Goal: Use online tool/utility: Utilize a website feature to perform a specific function

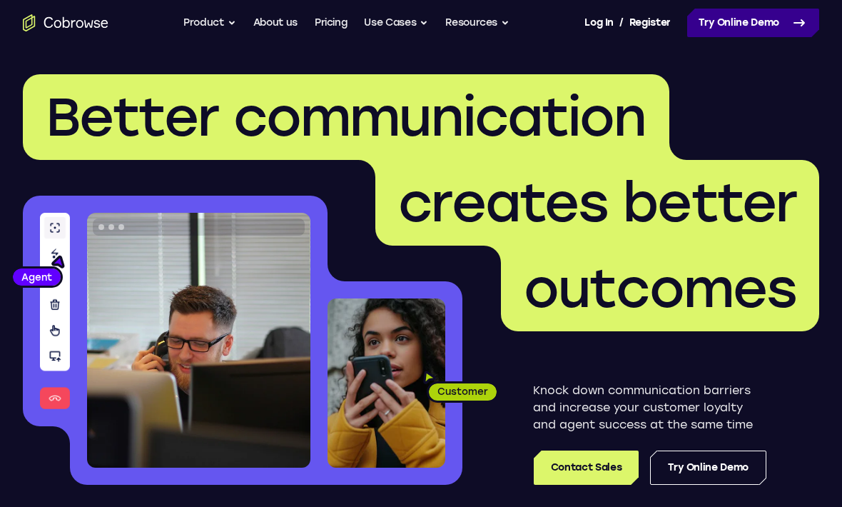
click at [766, 16] on link "Try Online Demo" at bounding box center [753, 23] width 132 height 29
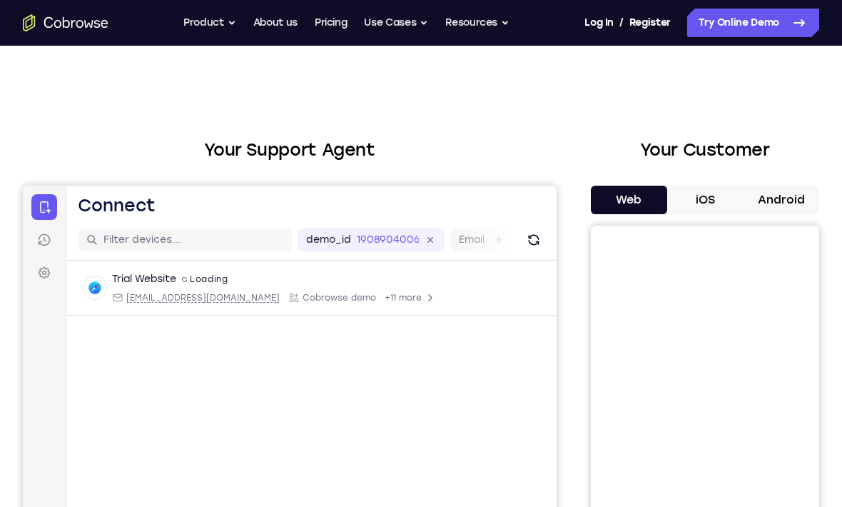
click at [774, 206] on button "Android" at bounding box center [781, 200] width 76 height 29
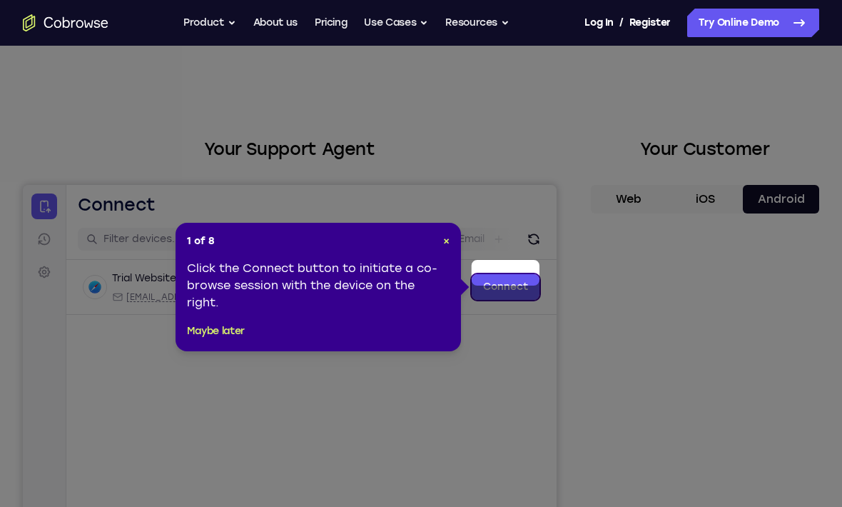
scroll to position [21, 0]
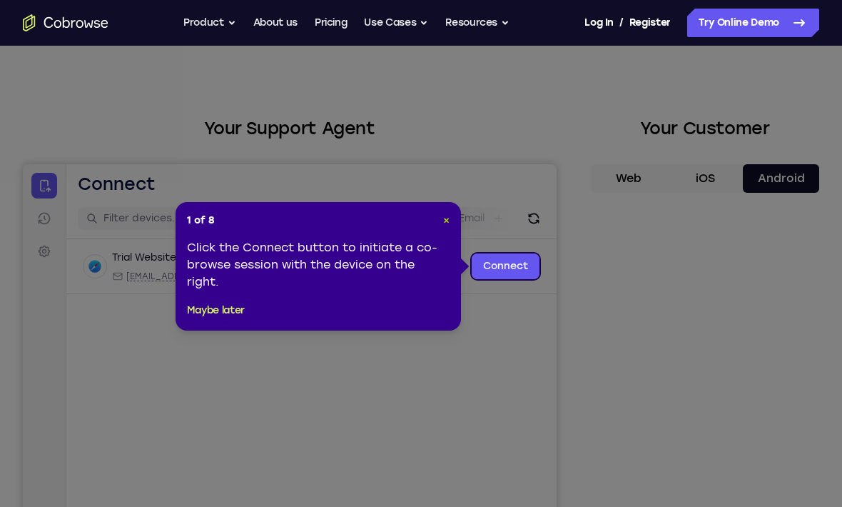
click at [445, 216] on span "×" at bounding box center [446, 220] width 6 height 12
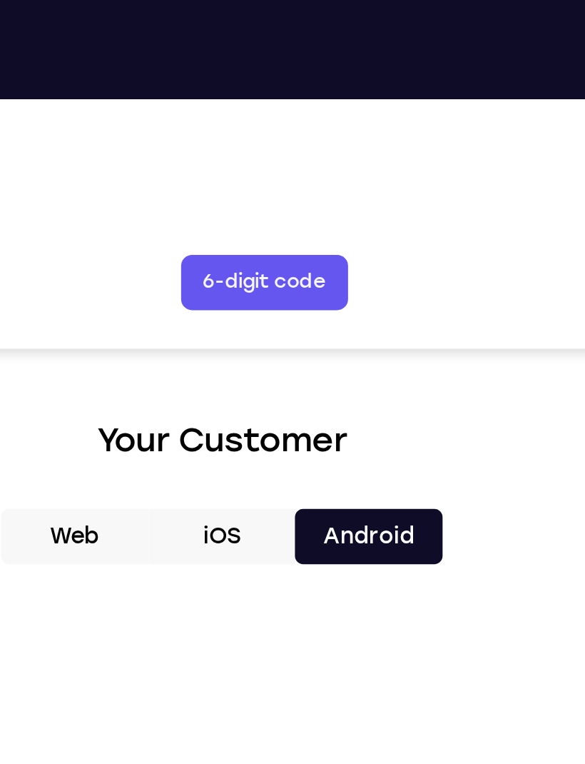
scroll to position [490, 0]
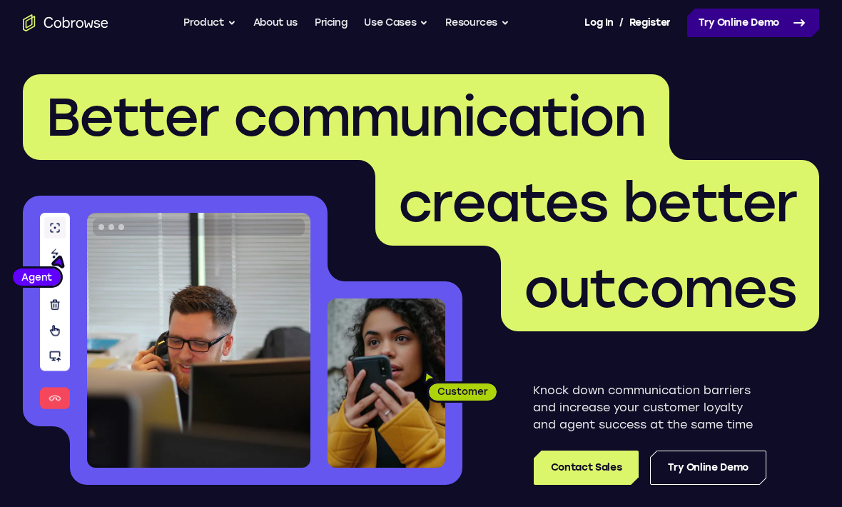
click at [783, 21] on link "Try Online Demo" at bounding box center [753, 23] width 132 height 29
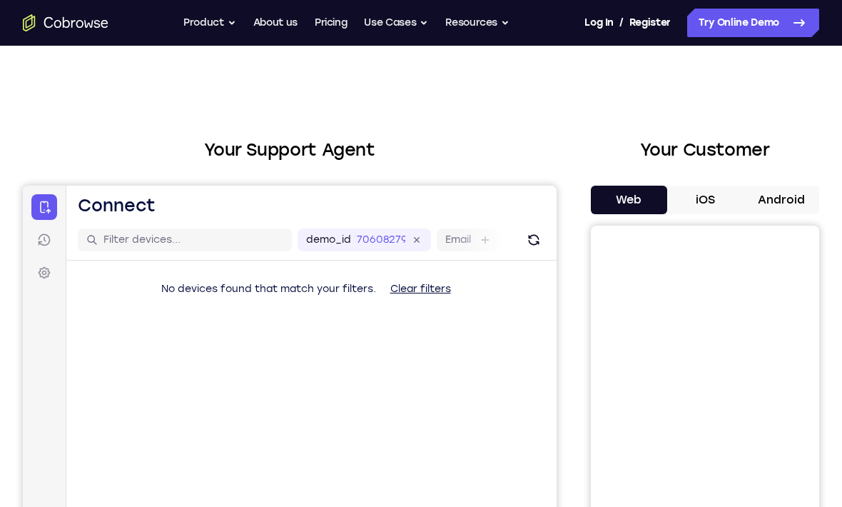
scroll to position [9, 0]
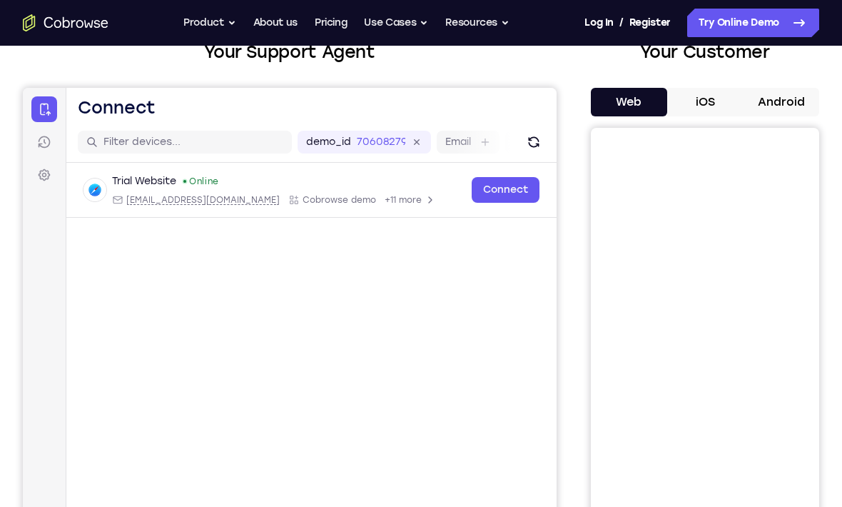
click at [787, 95] on button "Android" at bounding box center [781, 102] width 76 height 29
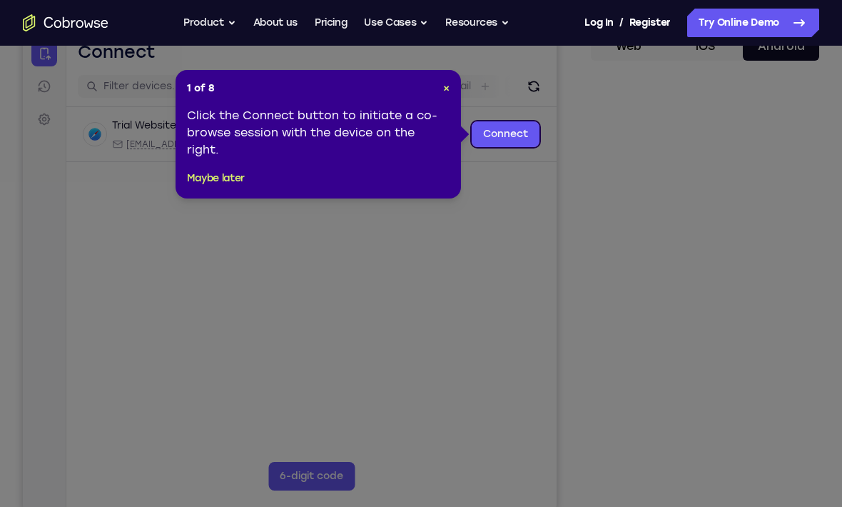
scroll to position [153, 0]
click at [445, 87] on span "×" at bounding box center [446, 89] width 6 height 12
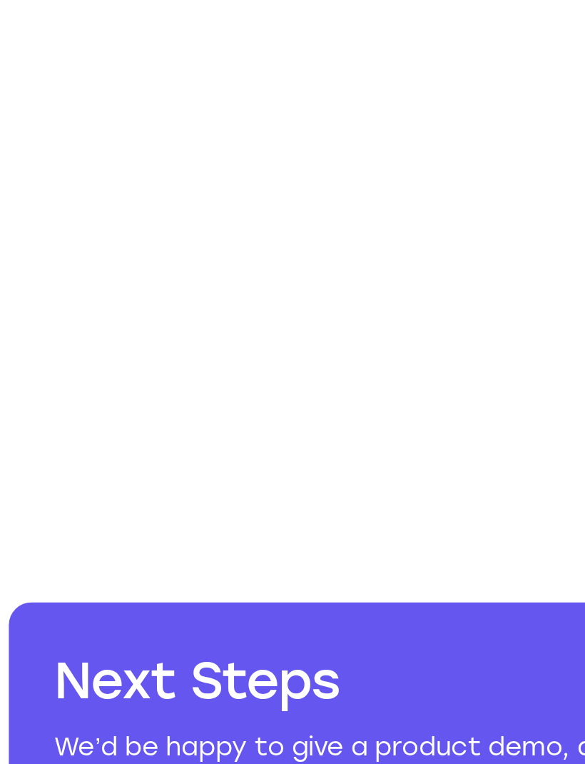
scroll to position [653, 0]
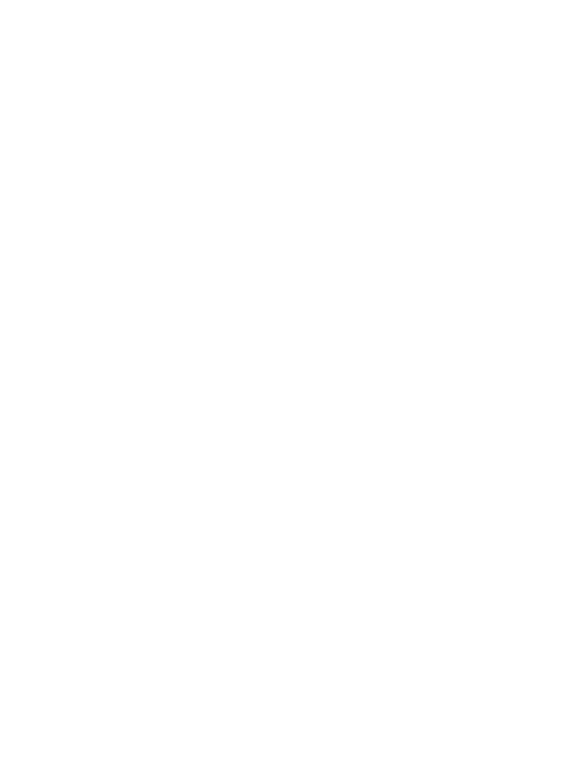
click at [296, 83] on html "Open main menu Go back Powerful, Flexible and Trustworthy. Avoid all extra fric…" at bounding box center [292, 398] width 585 height 2102
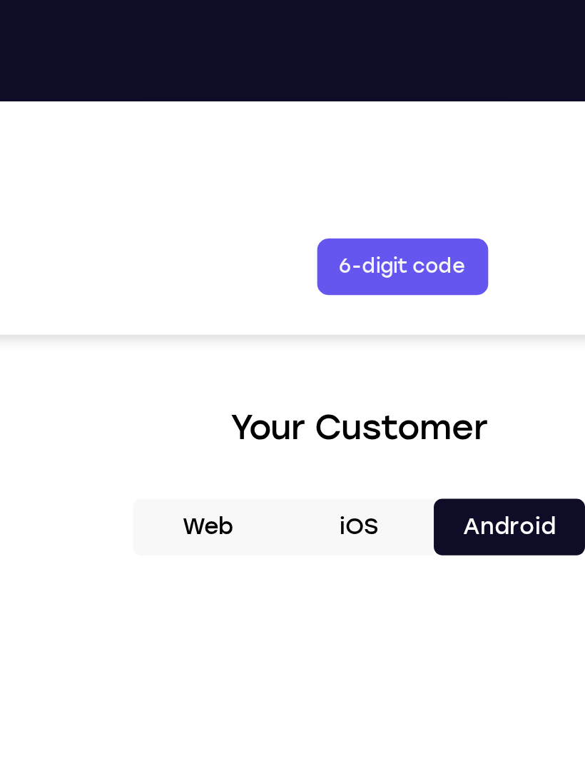
scroll to position [492, 0]
